Goal: Information Seeking & Learning: Learn about a topic

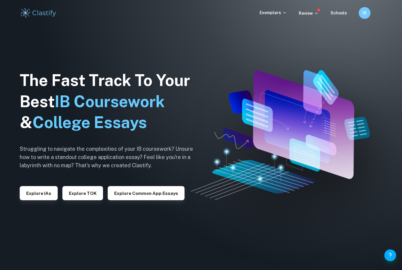
click at [275, 11] on p "Exemplars" at bounding box center [273, 12] width 27 height 6
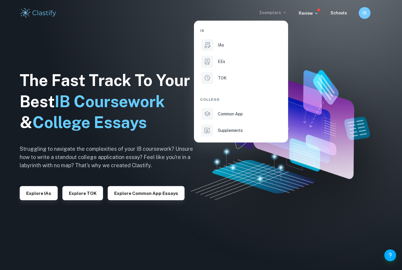
click at [245, 46] on div "IAs" at bounding box center [249, 45] width 63 height 6
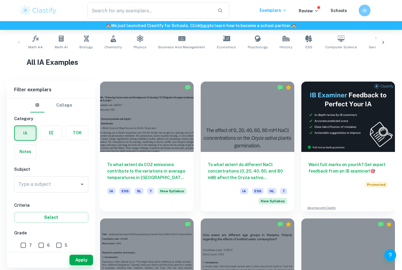
scroll to position [117, 0]
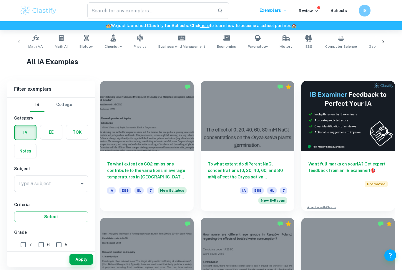
click at [72, 185] on input "Type a subject" at bounding box center [47, 183] width 60 height 11
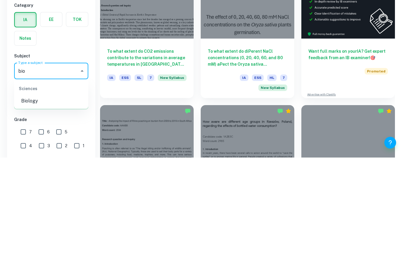
click at [61, 208] on li "Biology" at bounding box center [51, 213] width 74 height 11
type input "Biology"
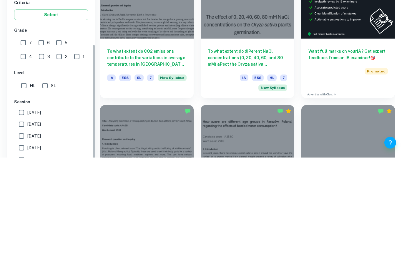
scroll to position [93, 0]
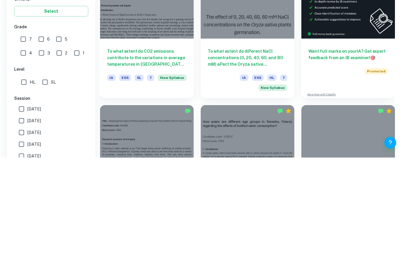
click at [49, 189] on input "SL" at bounding box center [45, 195] width 12 height 12
checkbox input "true"
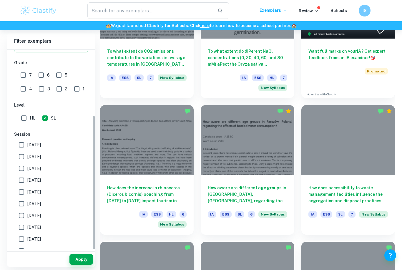
scroll to position [122, 0]
click at [92, 265] on button "Apply" at bounding box center [81, 259] width 24 height 11
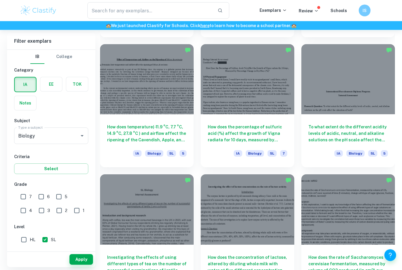
scroll to position [545, 0]
click at [379, 102] on div at bounding box center [348, 79] width 94 height 70
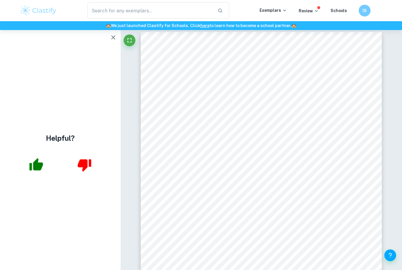
scroll to position [11, 0]
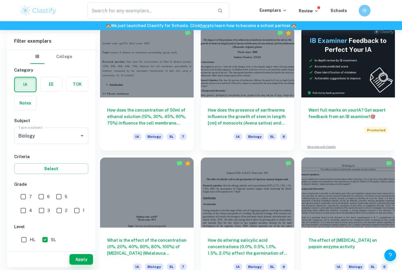
scroll to position [147, 0]
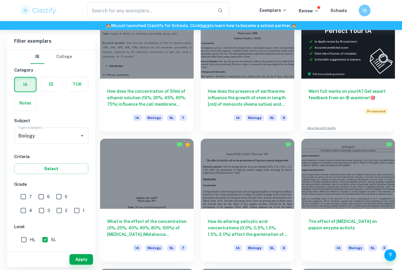
click at [170, 189] on div at bounding box center [147, 174] width 94 height 70
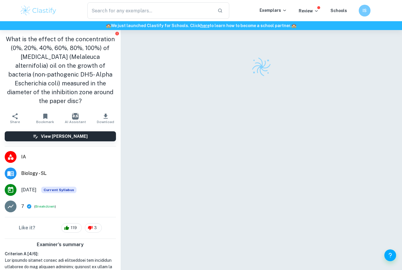
checkbox input "true"
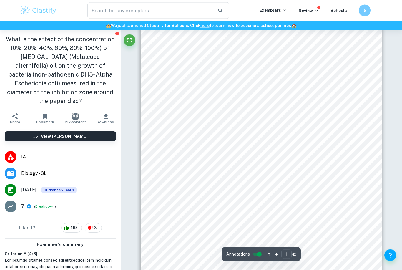
scroll to position [50, 0]
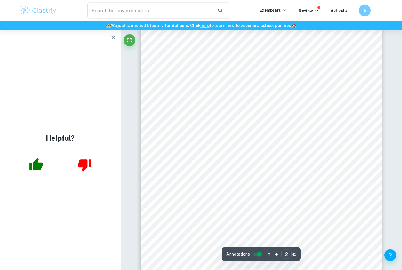
scroll to position [436, 0]
click at [110, 36] on icon "button" at bounding box center [113, 37] width 7 height 7
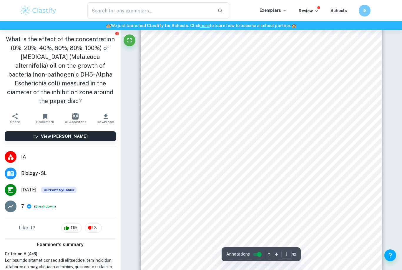
scroll to position [74, 0]
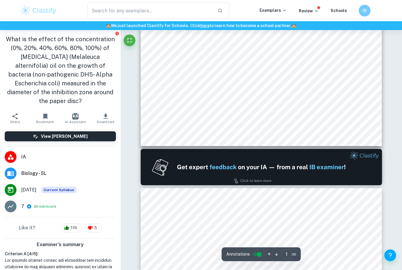
type input "2"
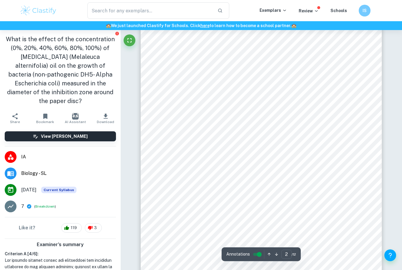
scroll to position [443, 0]
